Goal: Find specific page/section: Find specific page/section

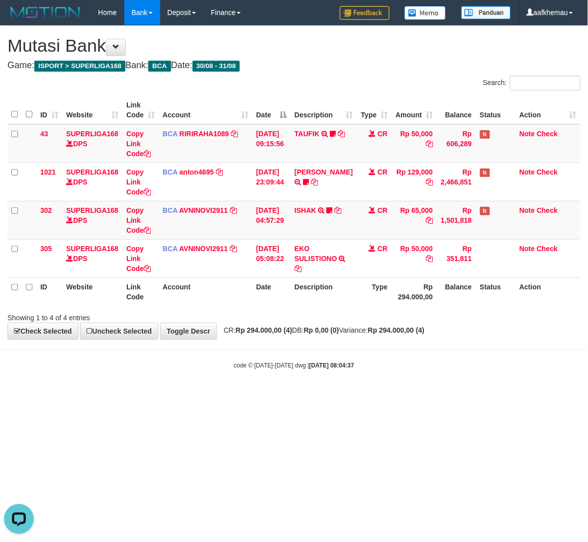
click at [321, 387] on body "Toggle navigation Home Bank Account List Load By Website Group [ISPORT] SUPERLI…" at bounding box center [294, 197] width 588 height 395
click at [355, 363] on div "code © 2012-2018 dwg | 2025/08/31 08:05:27" at bounding box center [294, 365] width 588 height 10
click at [366, 363] on div "code © 2012-2018 dwg | 2025/08/31 08:11:13" at bounding box center [294, 365] width 588 height 10
